Goal: Information Seeking & Learning: Learn about a topic

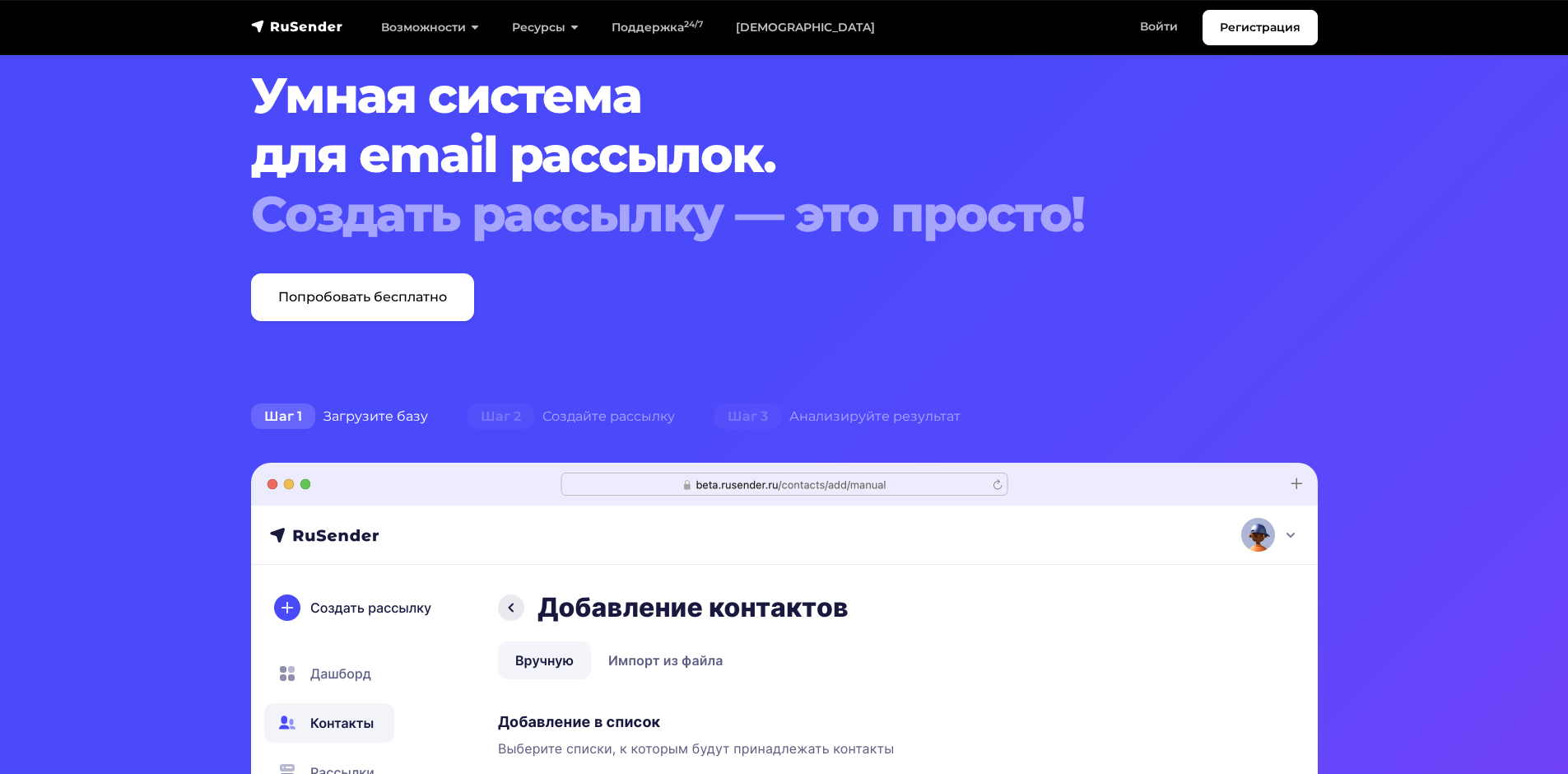
scroll to position [165, 0]
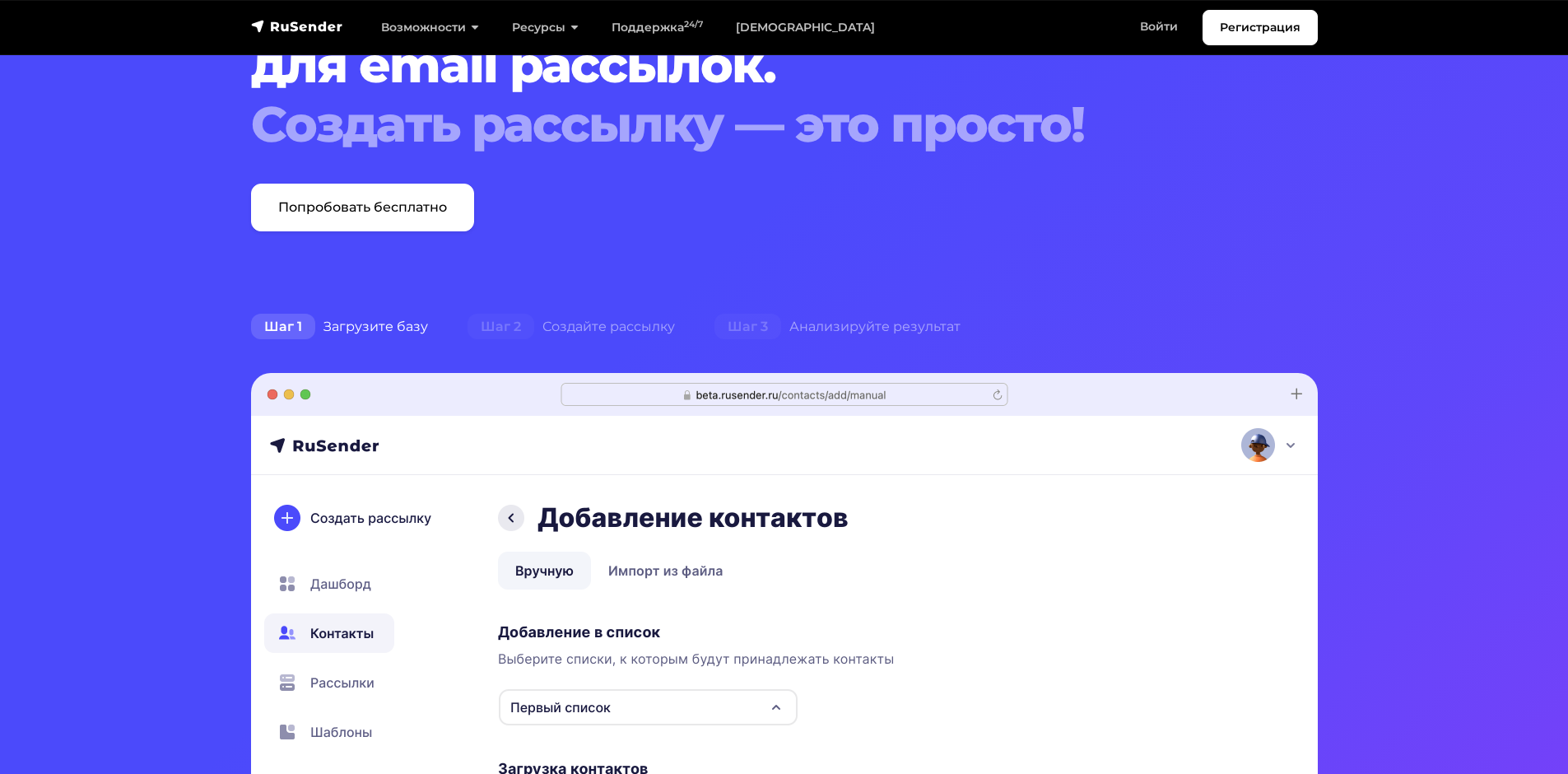
click at [393, 333] on div "Шаг 1 Загрузите базу" at bounding box center [339, 326] width 216 height 33
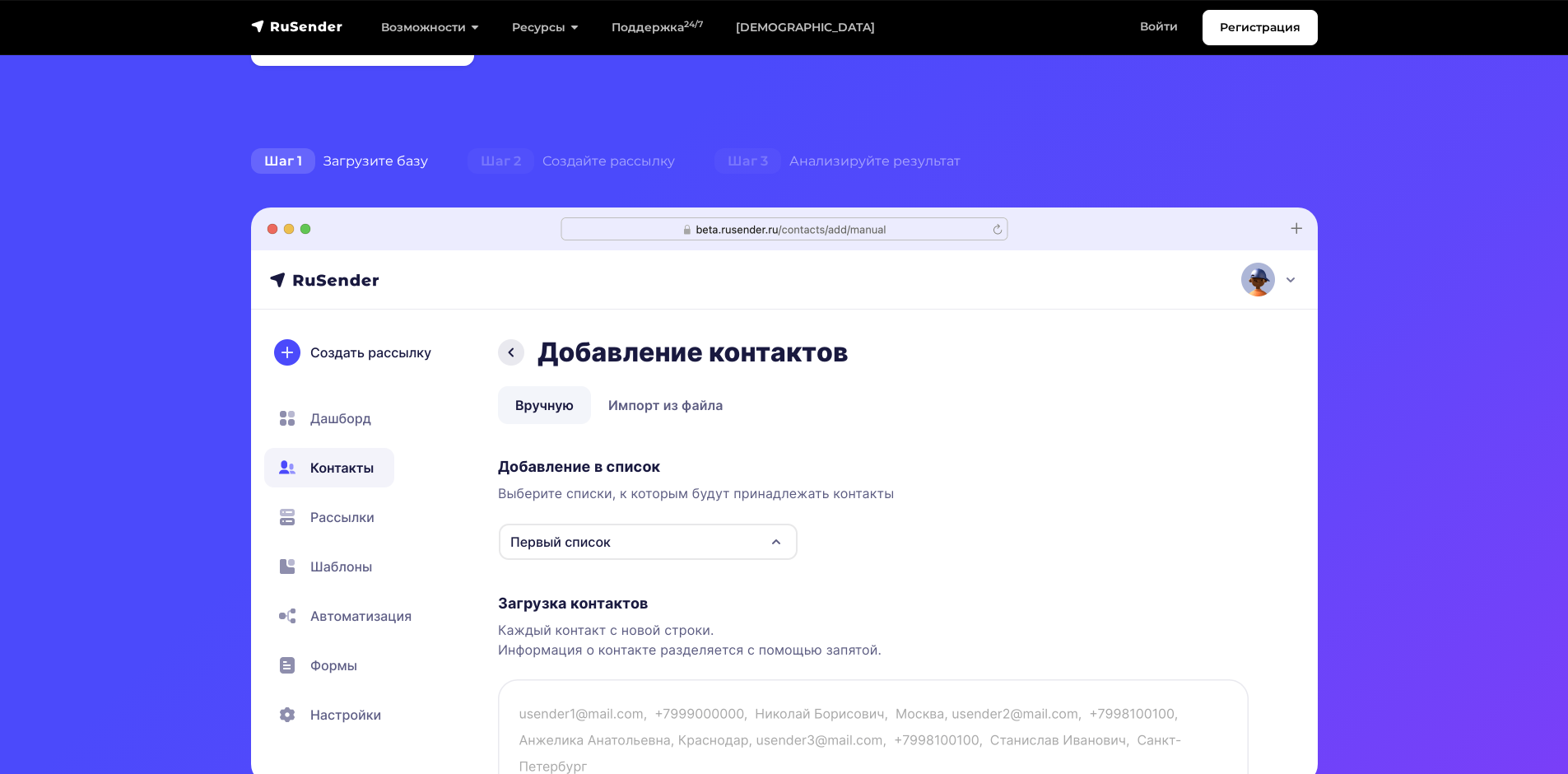
scroll to position [329, 0]
click at [573, 146] on div "Шаг 2 Создайте рассылку" at bounding box center [571, 161] width 247 height 33
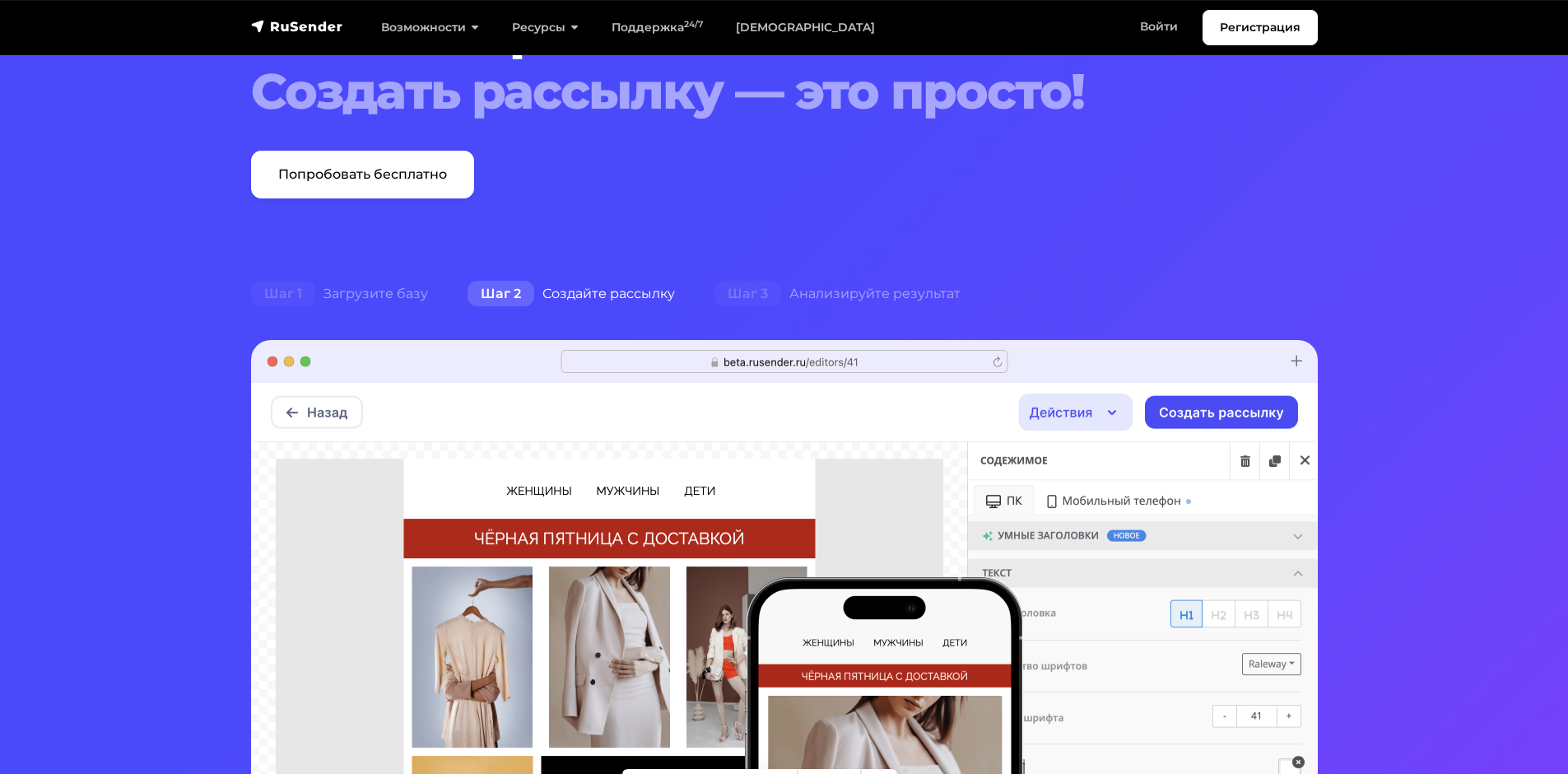
scroll to position [165, 0]
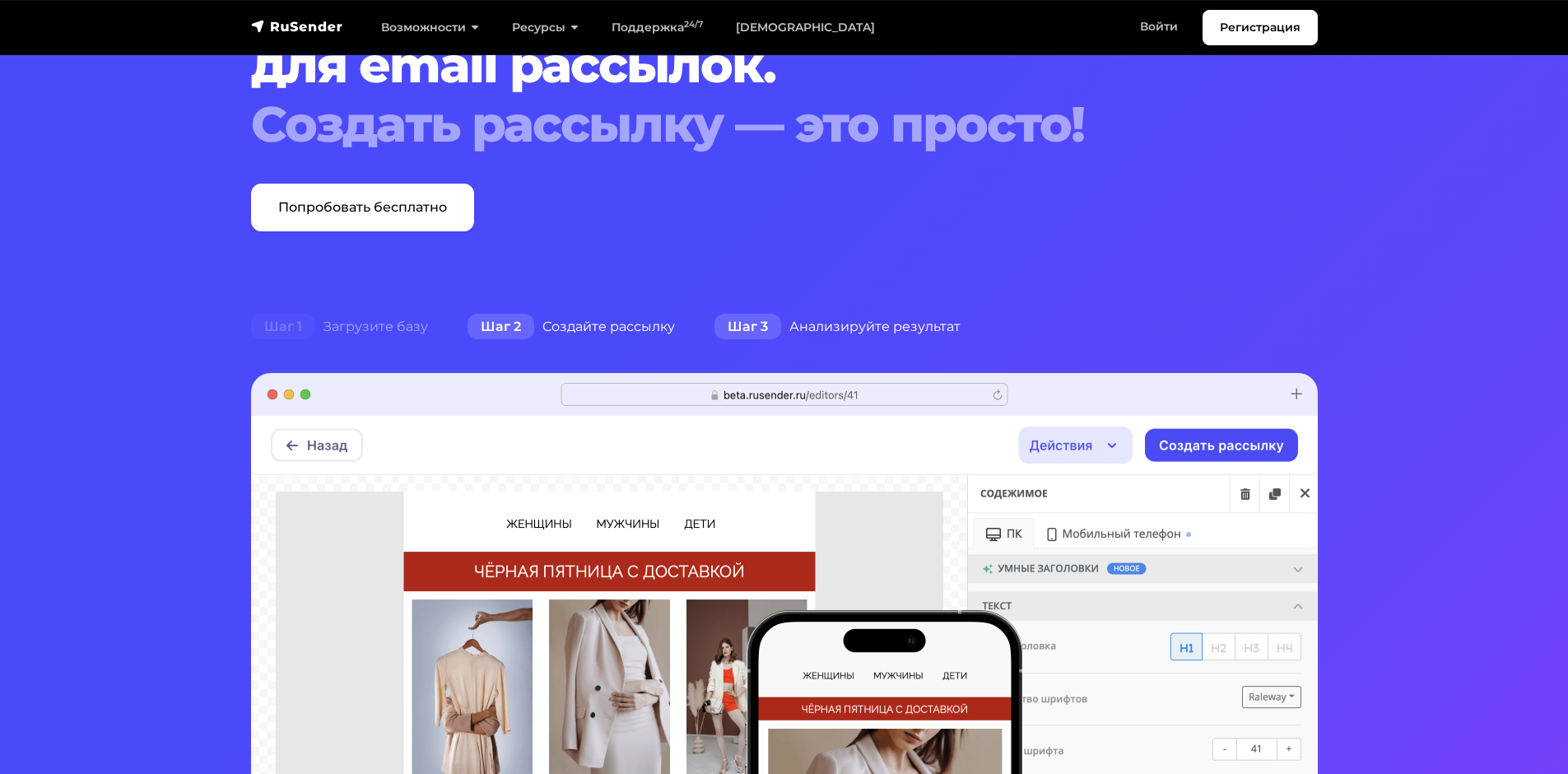
click at [792, 328] on div "Шаг 3 Анализируйте результат" at bounding box center [838, 326] width 286 height 33
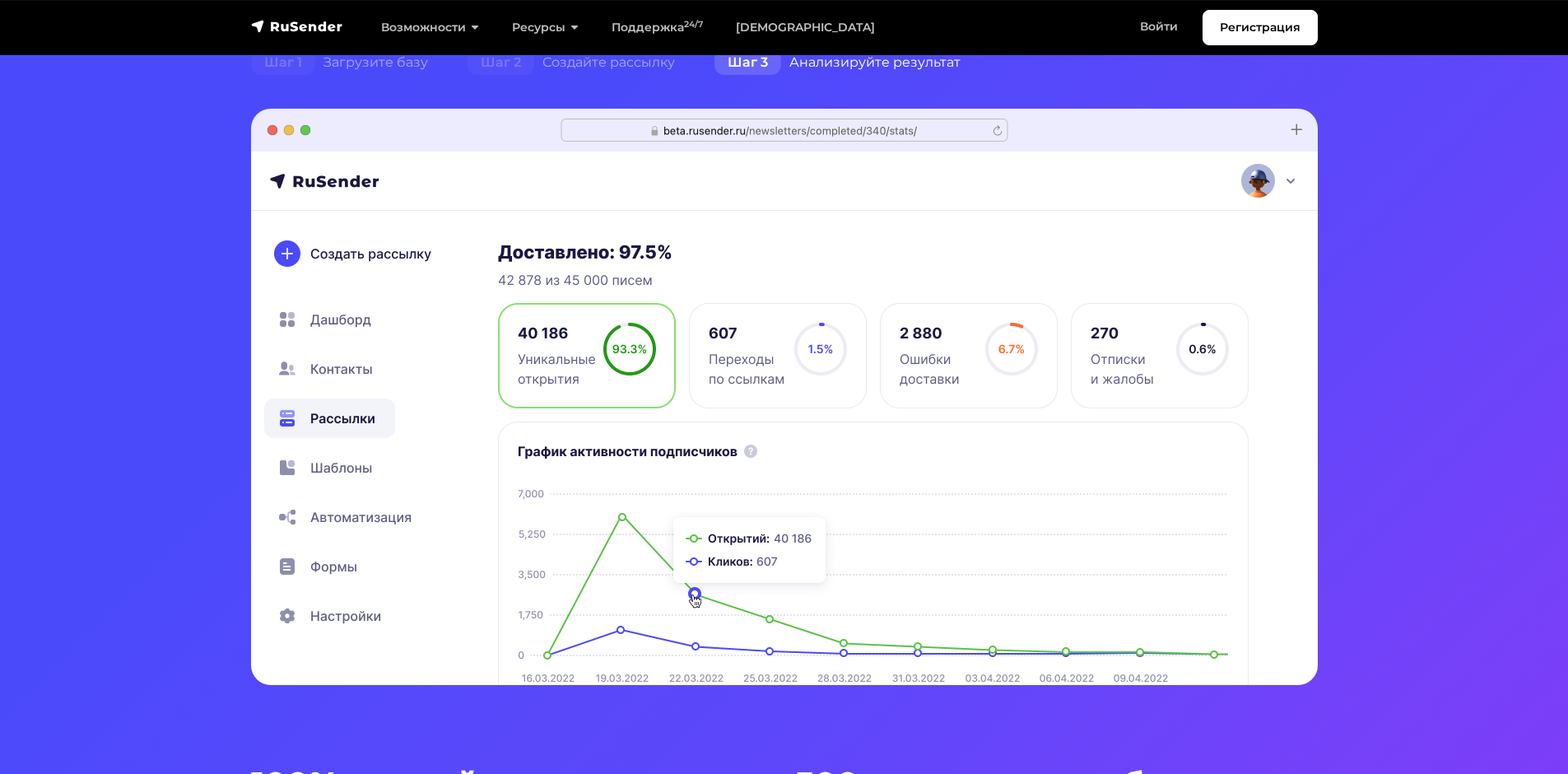
scroll to position [247, 0]
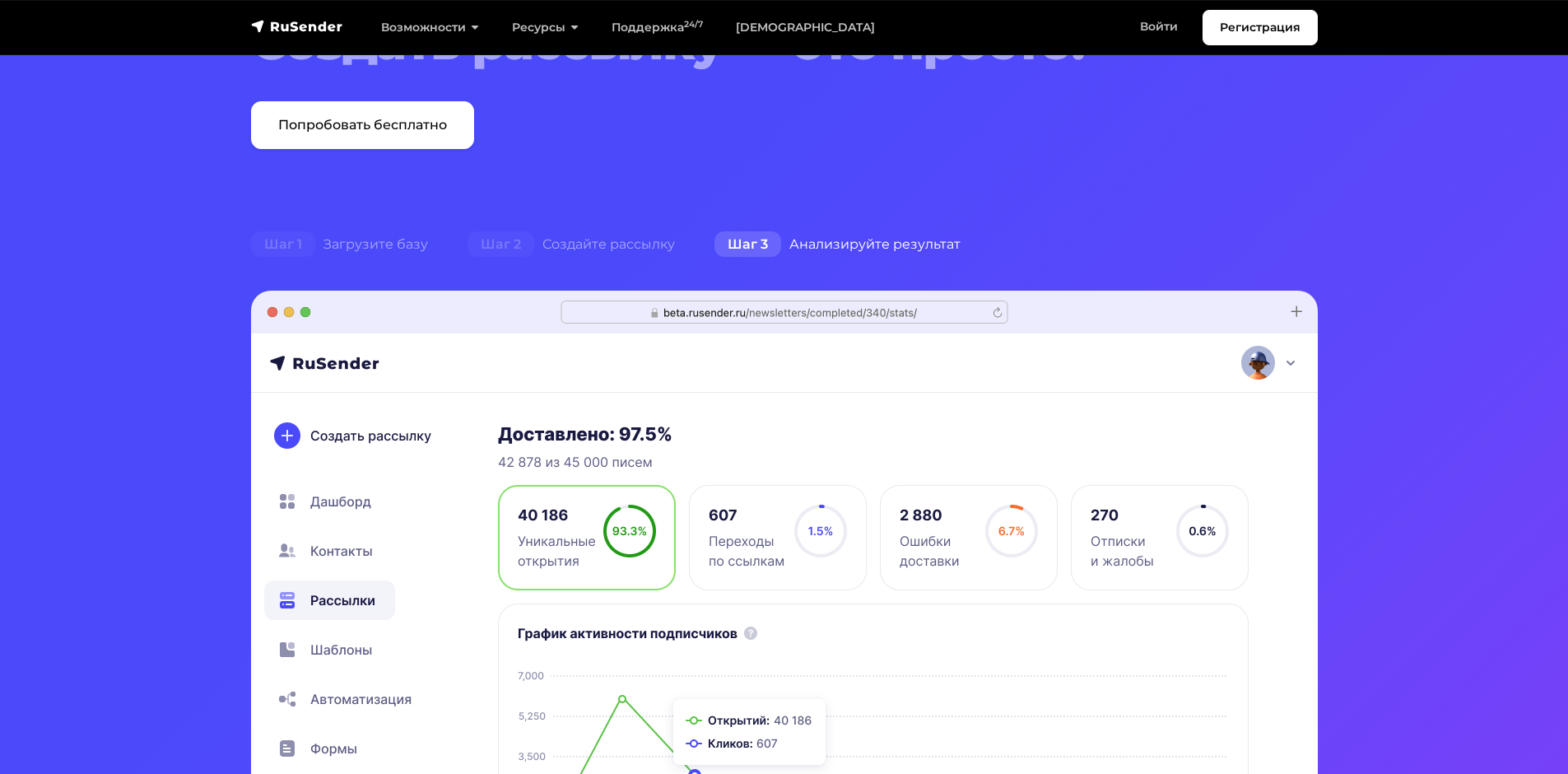
click at [804, 247] on div "Шаг 3 Анализируйте результат" at bounding box center [838, 244] width 286 height 33
click at [619, 243] on div "Шаг 2 Создайте рассылку" at bounding box center [571, 244] width 247 height 33
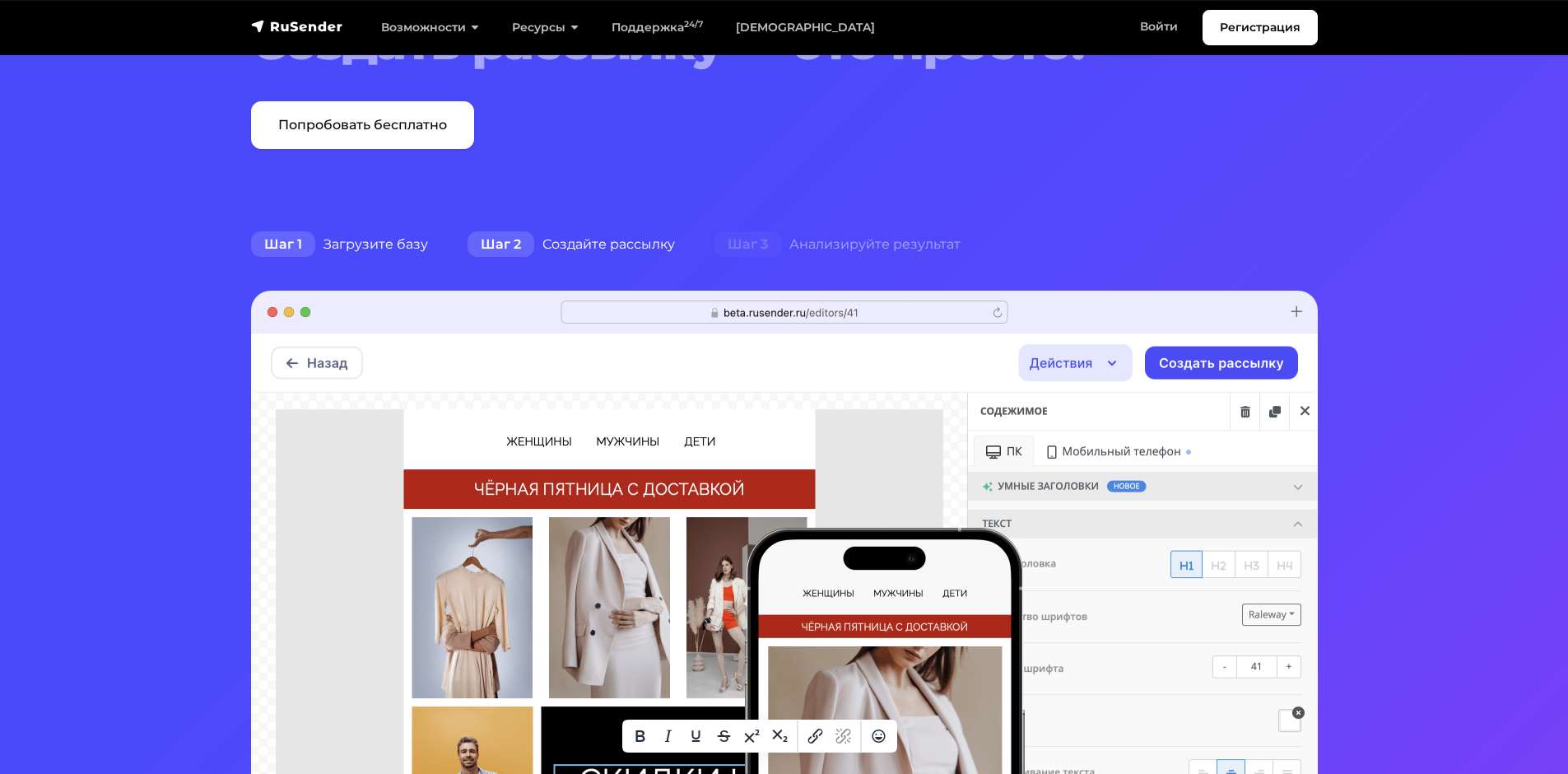
click at [410, 245] on div "Шаг 1 Загрузите базу" at bounding box center [339, 244] width 216 height 33
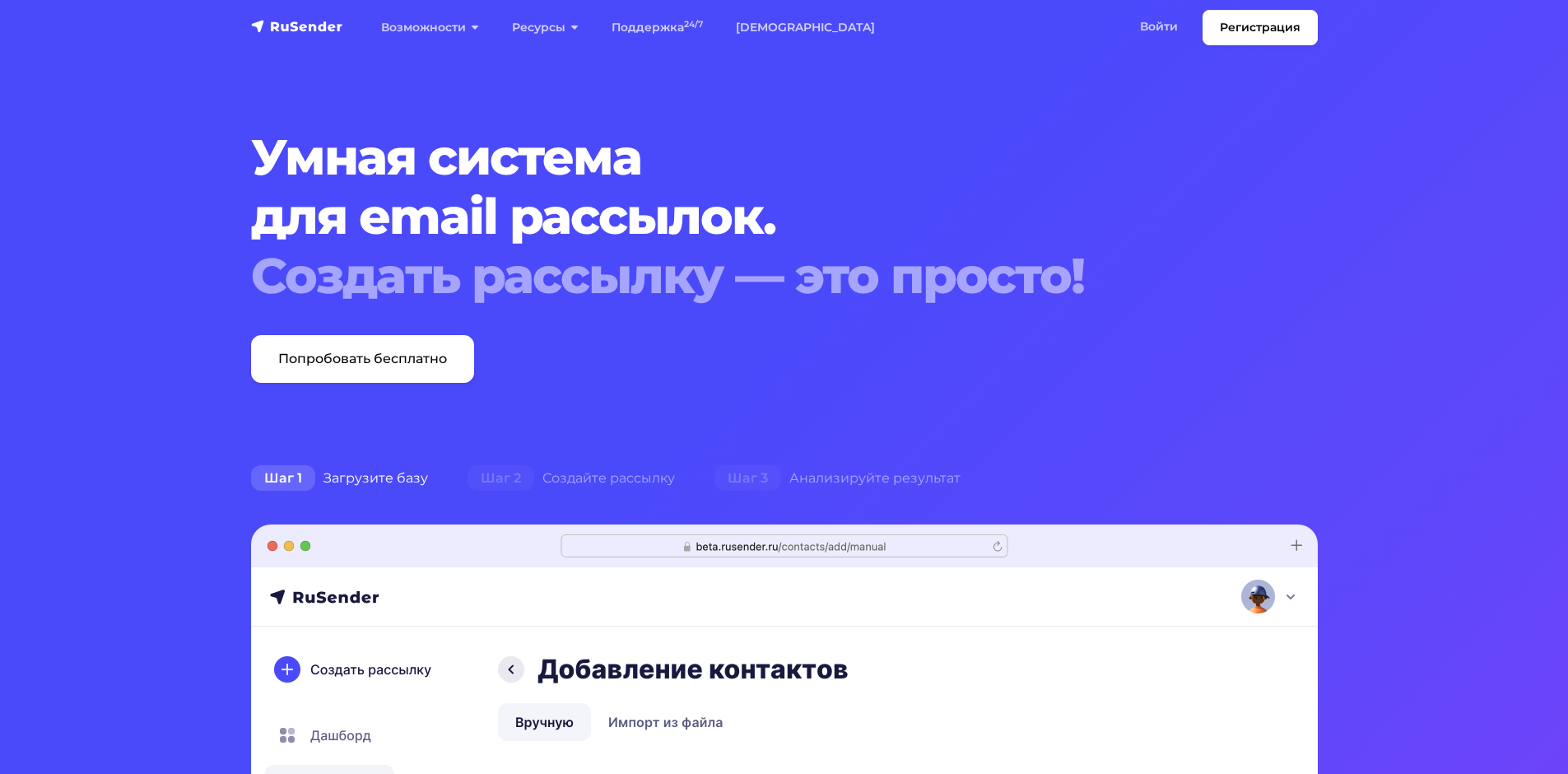
scroll to position [0, 0]
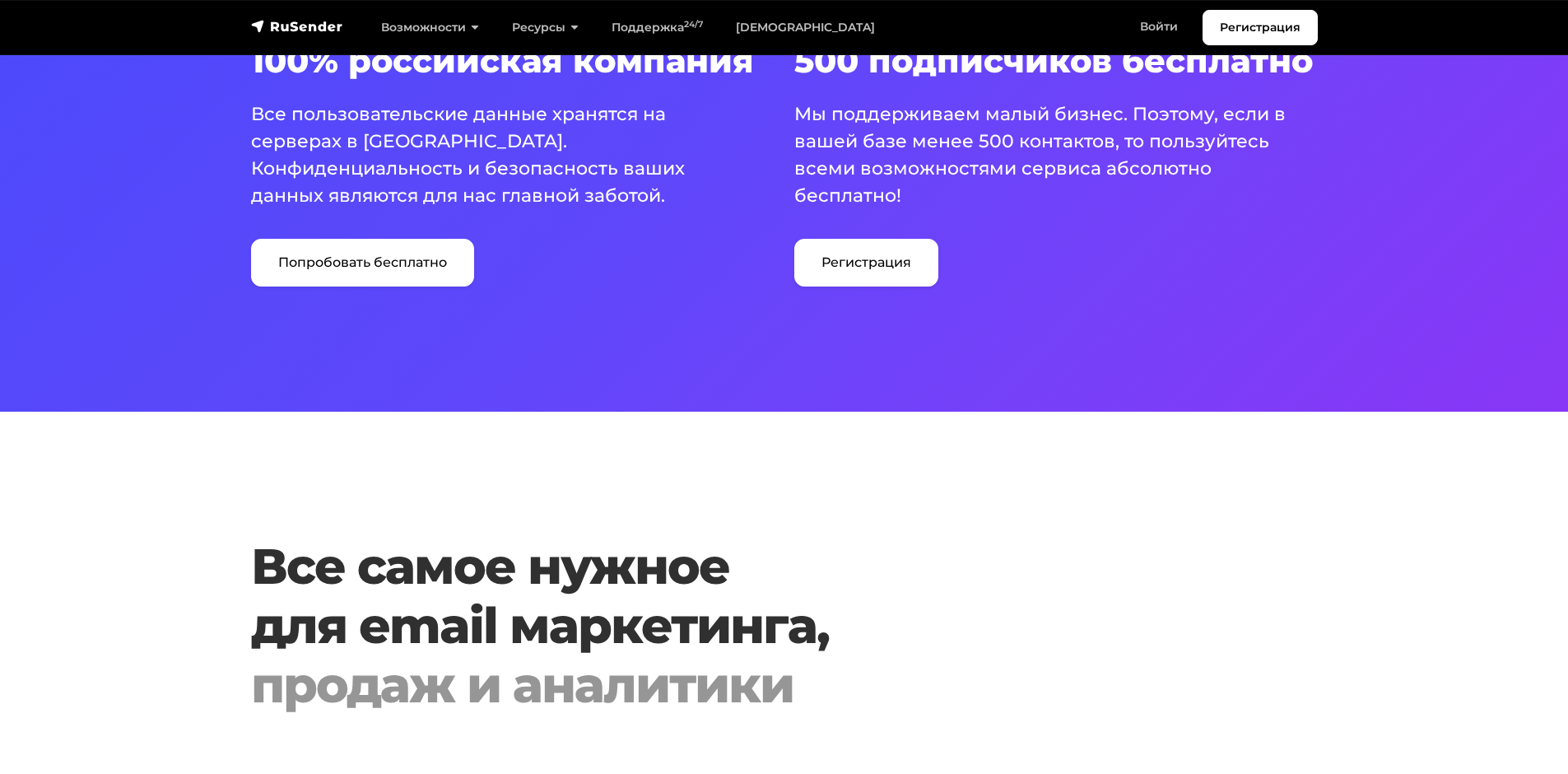
scroll to position [1153, 0]
drag, startPoint x: 978, startPoint y: 140, endPoint x: 1007, endPoint y: 140, distance: 29.0
click at [1007, 140] on p "Мы поддерживаем малый бизнес. Поэтому, если в вашей базе менее 500 контактов, т…" at bounding box center [1046, 154] width 504 height 109
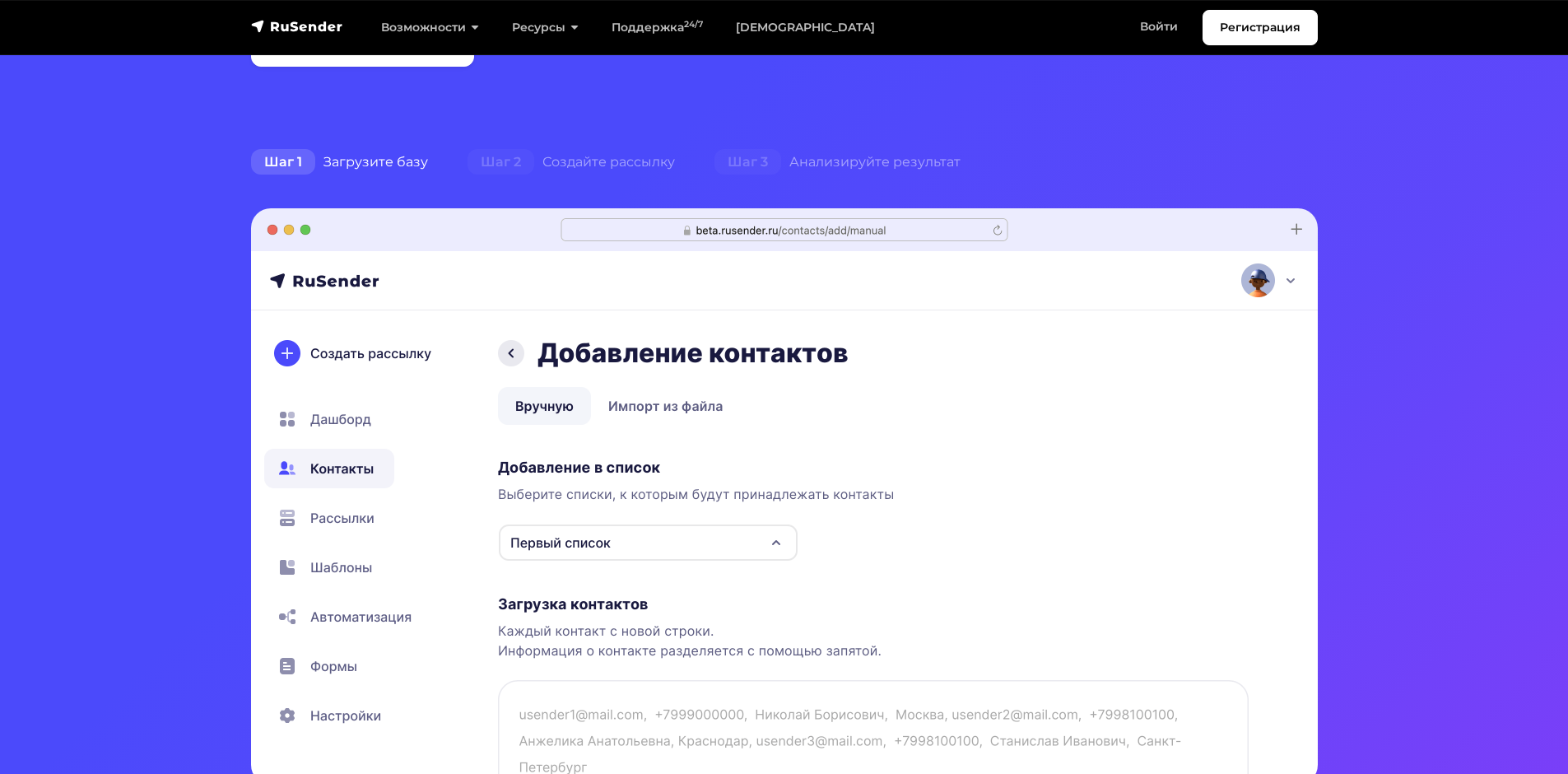
scroll to position [165, 0]
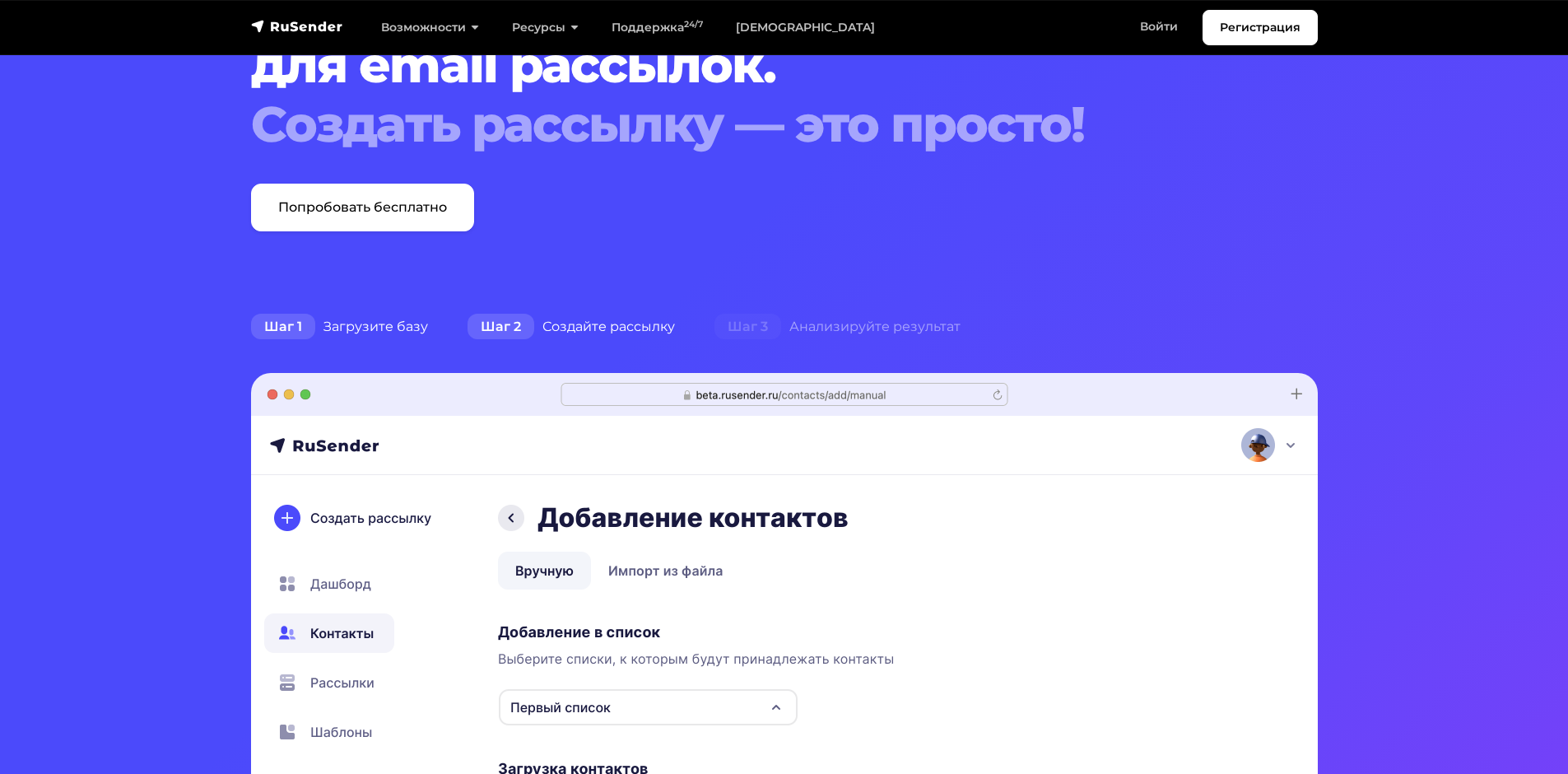
click at [577, 330] on div "Шаг 2 Создайте рассылку" at bounding box center [571, 326] width 247 height 33
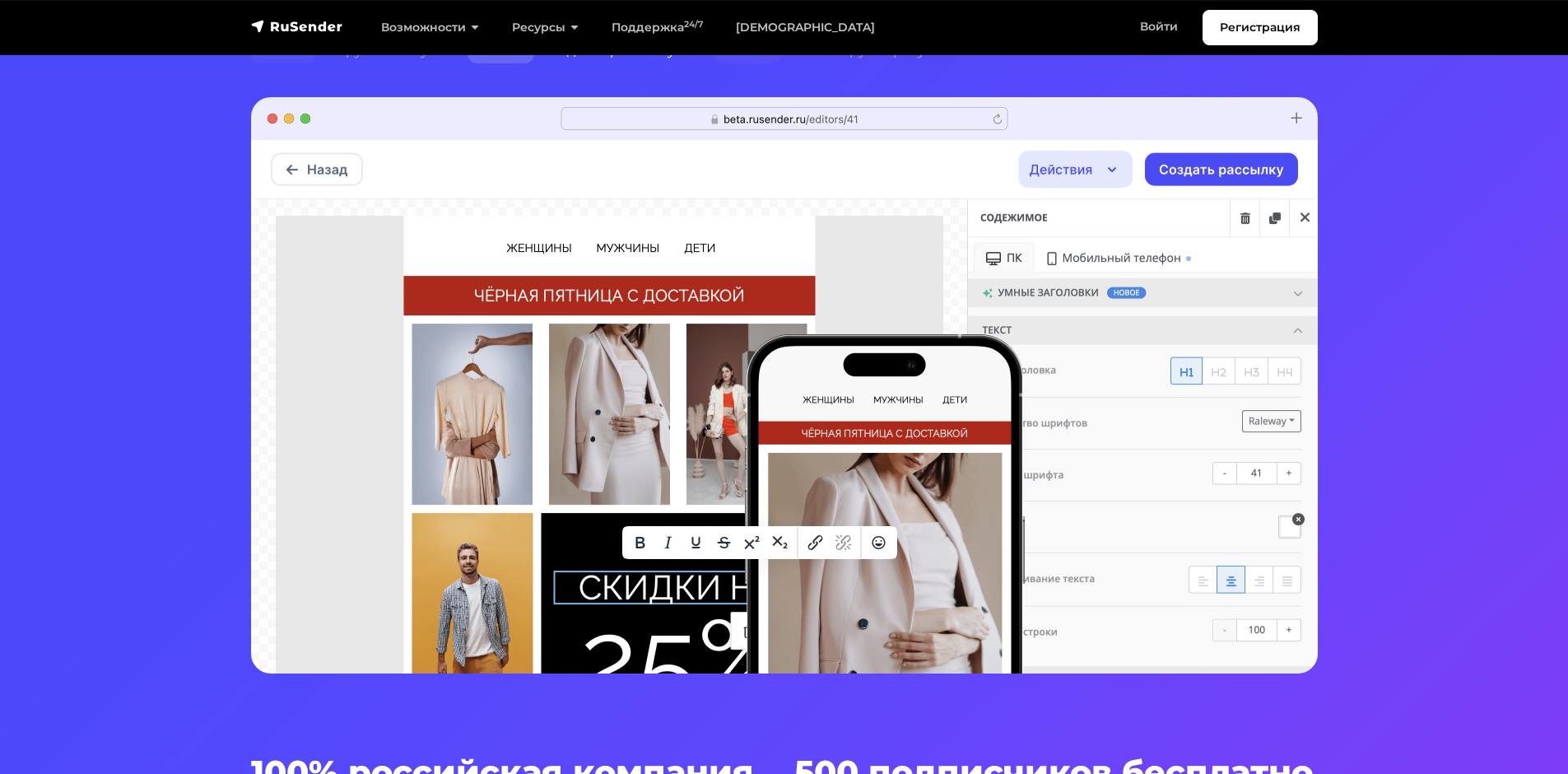
scroll to position [412, 0]
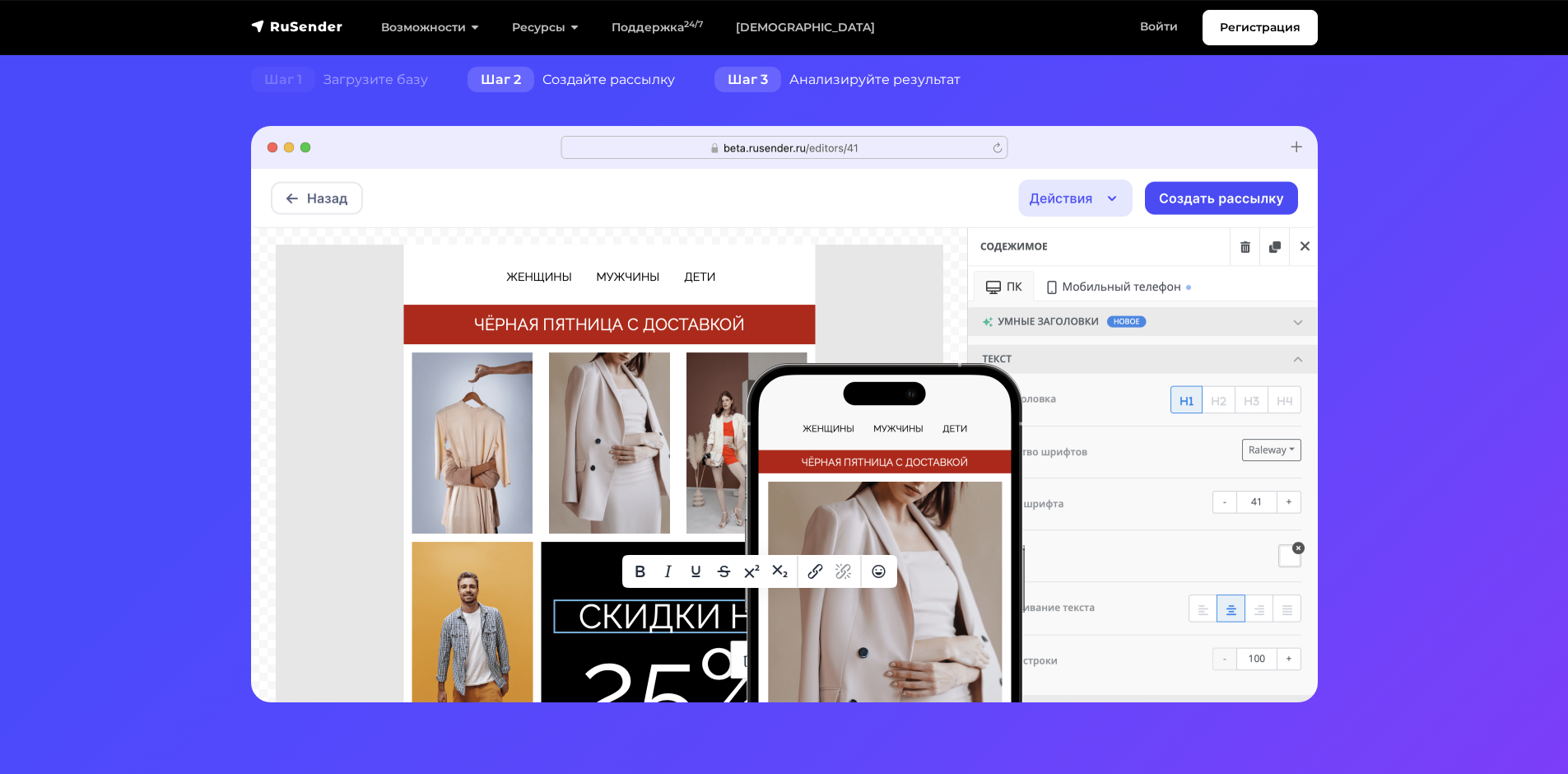
click at [802, 77] on div "Шаг 3 Анализируйте результат" at bounding box center [838, 79] width 286 height 33
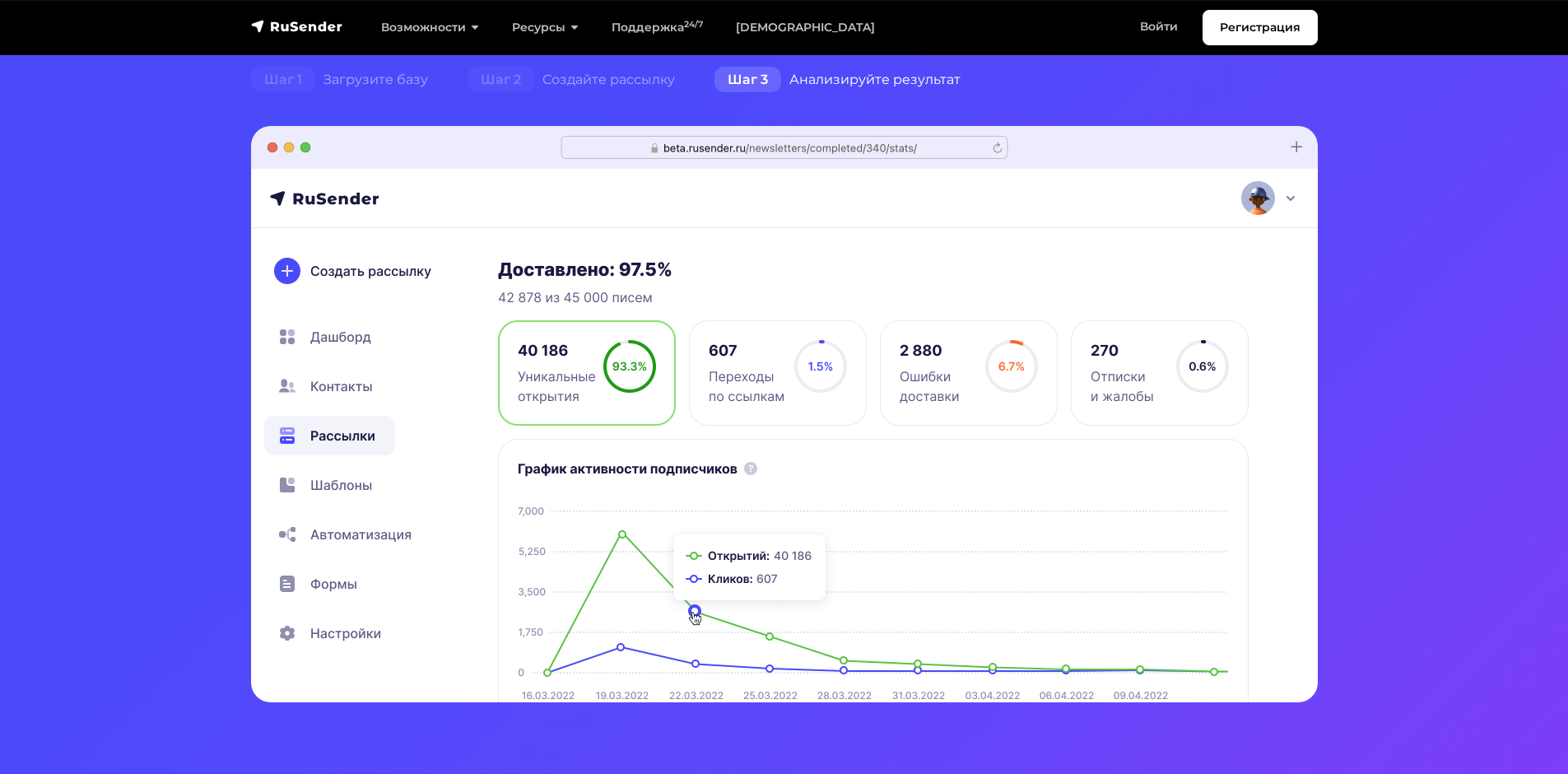
click at [615, 99] on div "Шаг 1 Загрузите базу Шаг 2 Создайте рассылку Шаг 3 Анализируйте результат" at bounding box center [784, 383] width 1087 height 639
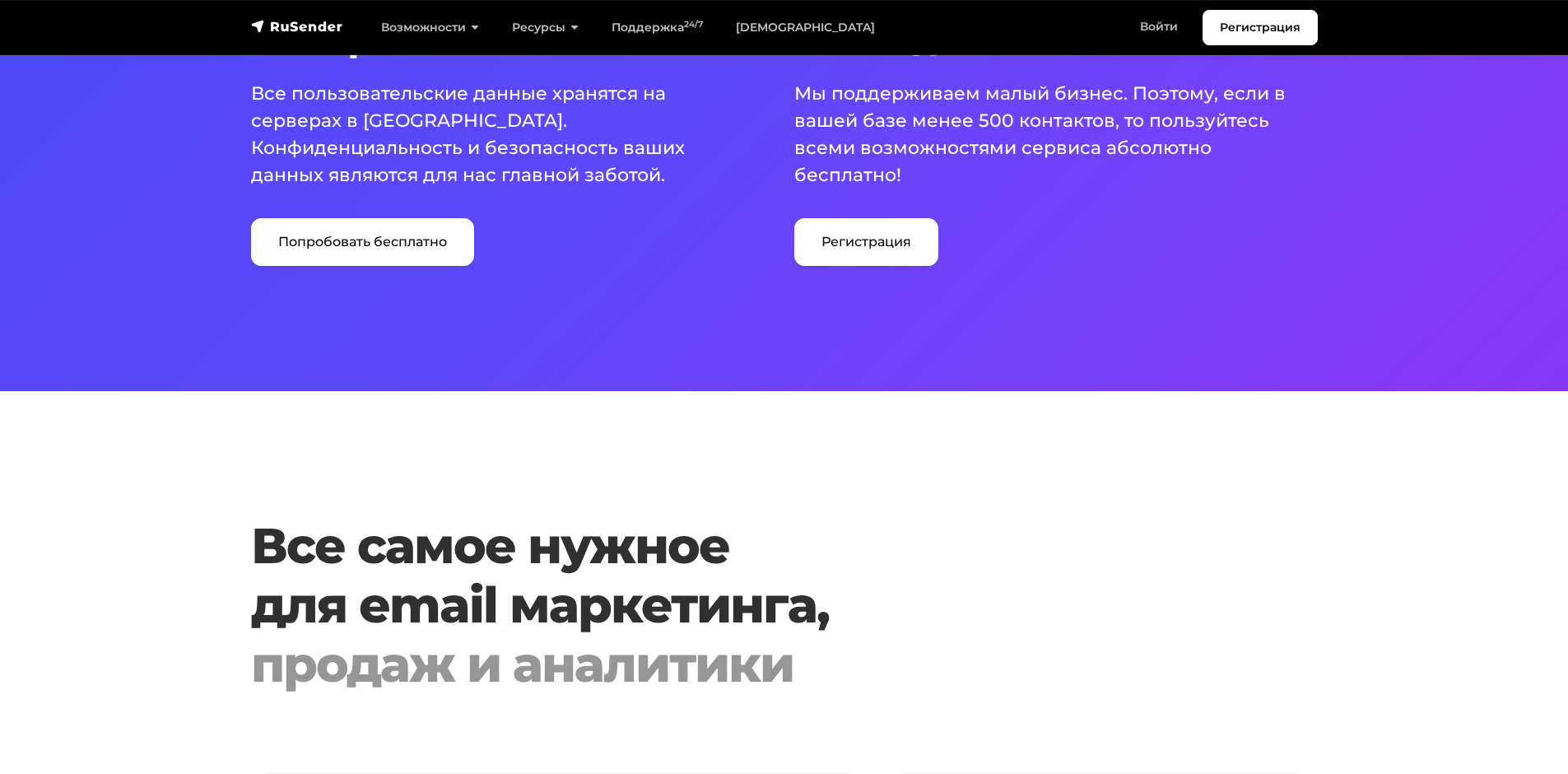
scroll to position [906, 0]
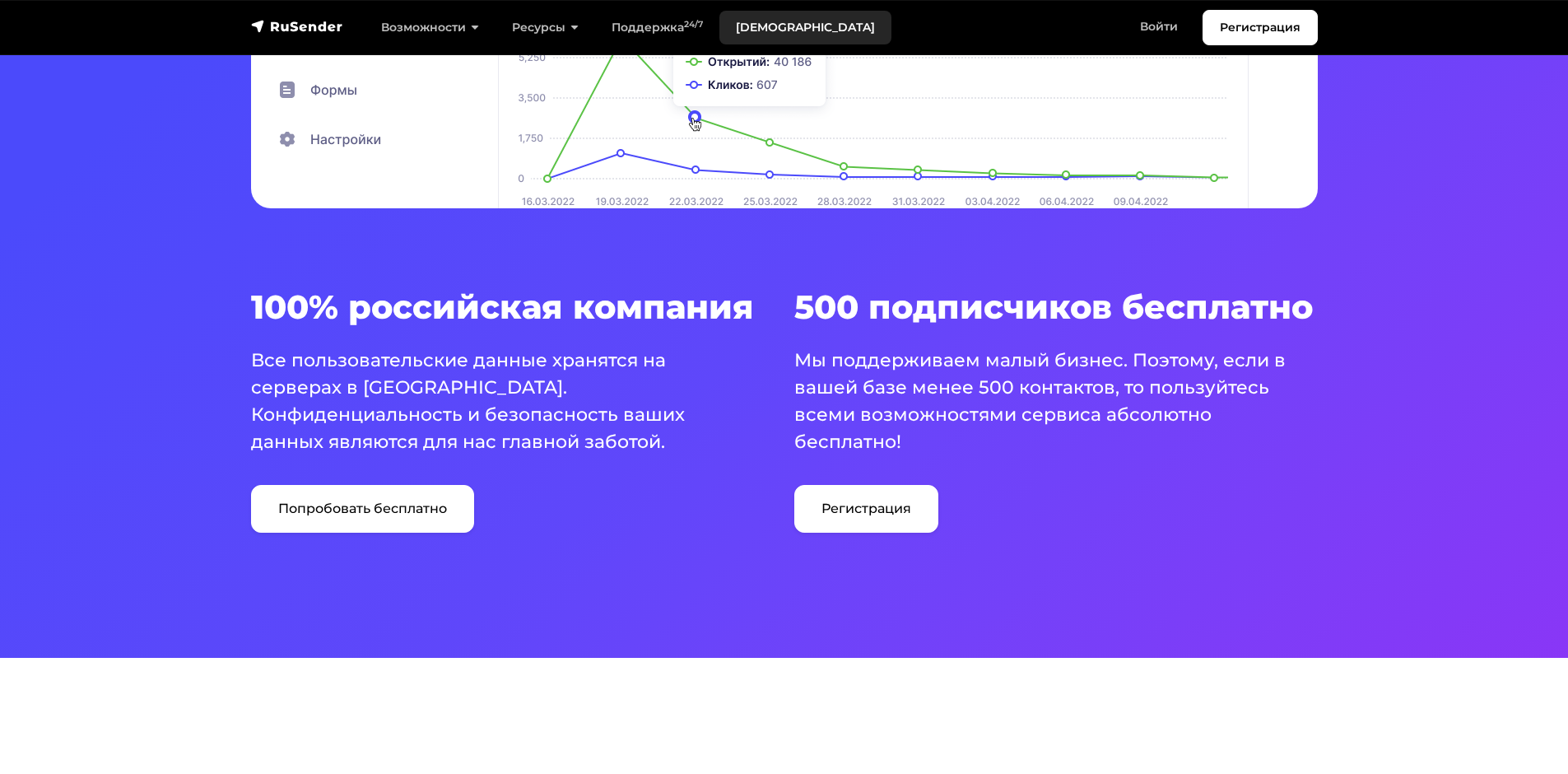
click at [741, 24] on link "[DEMOGRAPHIC_DATA]" at bounding box center [805, 28] width 172 height 33
